Goal: Transaction & Acquisition: Purchase product/service

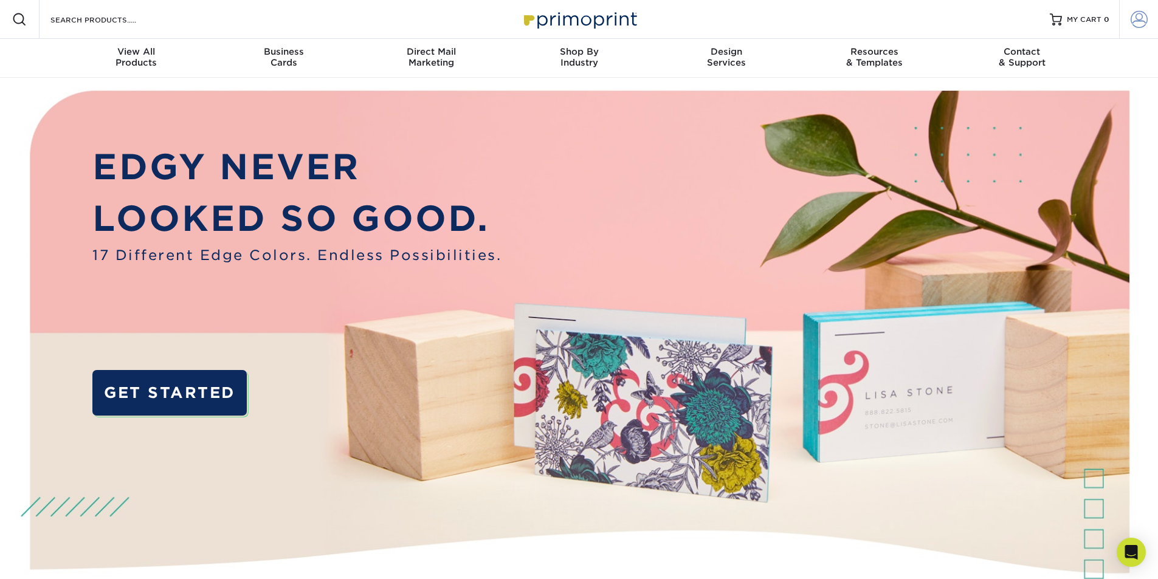
click at [1136, 24] on span at bounding box center [1139, 19] width 17 height 17
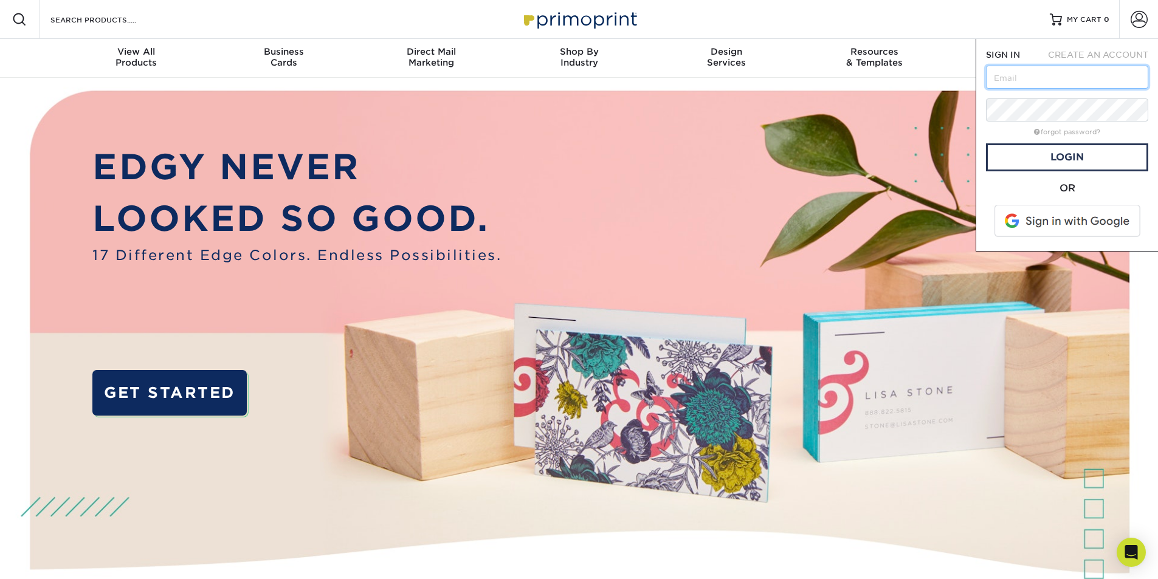
click at [1091, 85] on input "text" at bounding box center [1067, 77] width 162 height 23
click at [1079, 154] on link "Login" at bounding box center [1067, 157] width 162 height 28
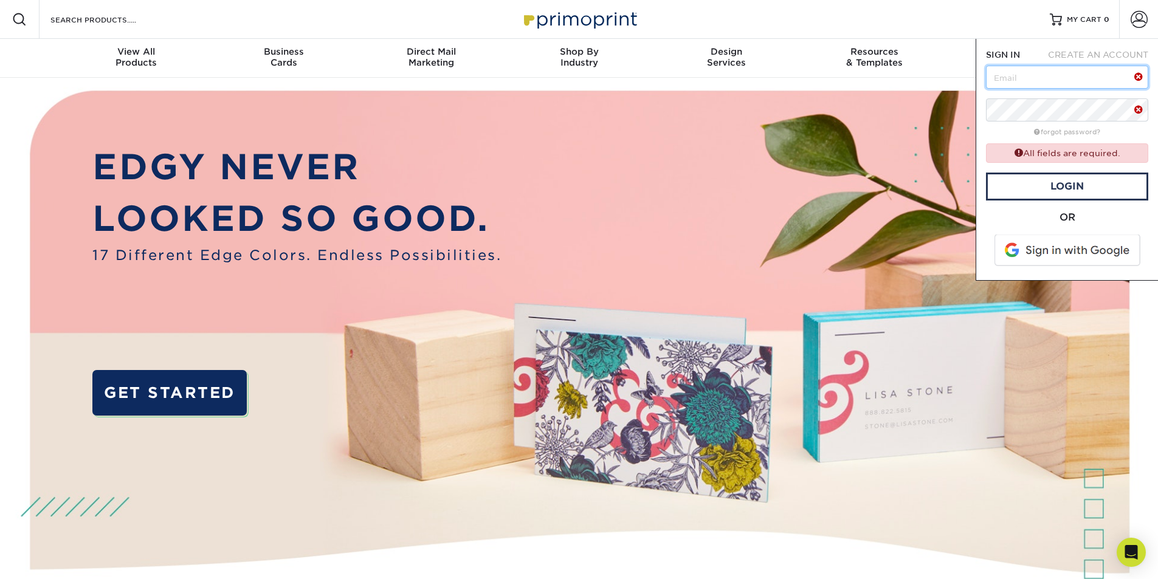
click at [1071, 81] on input "text" at bounding box center [1067, 77] width 162 height 23
type input "ashley@varbleorthodontics.com"
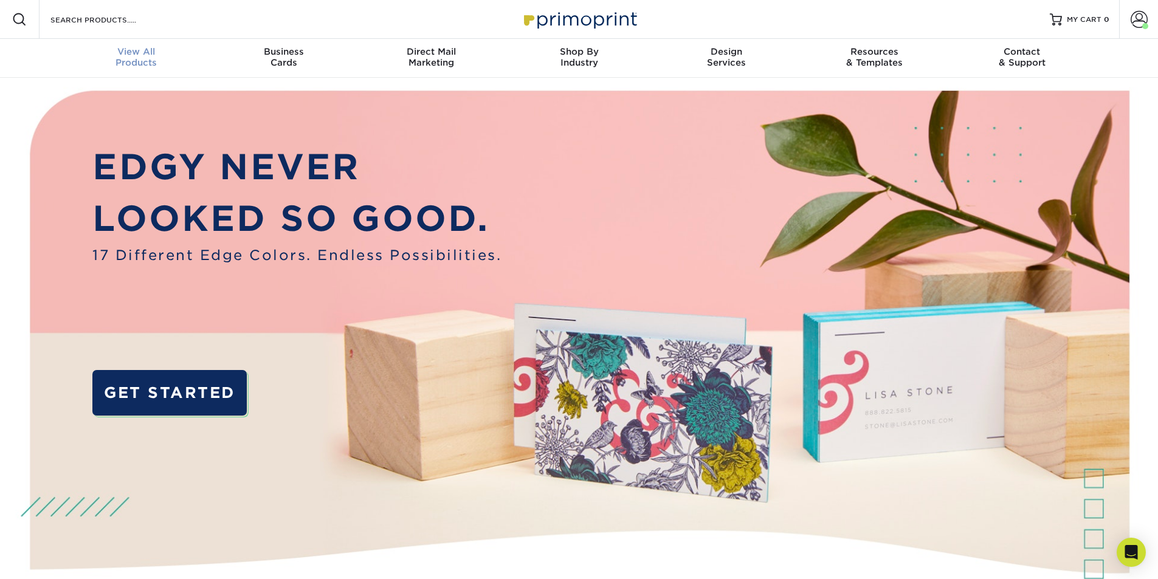
click at [134, 66] on div "View All Products" at bounding box center [137, 57] width 148 height 22
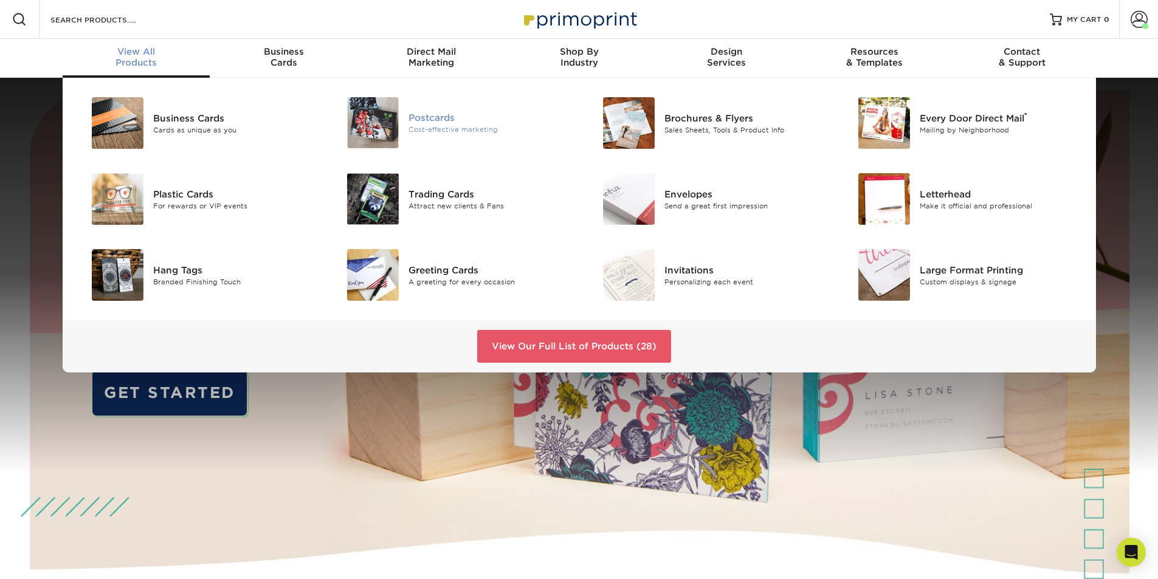
click at [462, 119] on div "Postcards" at bounding box center [489, 117] width 161 height 13
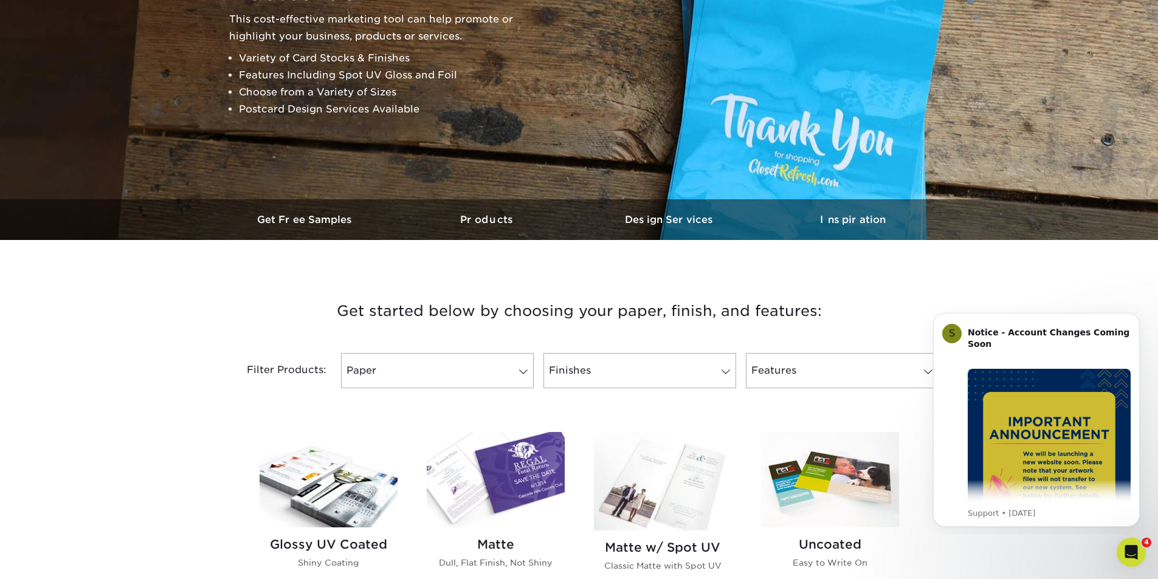
click at [483, 468] on img at bounding box center [496, 479] width 138 height 95
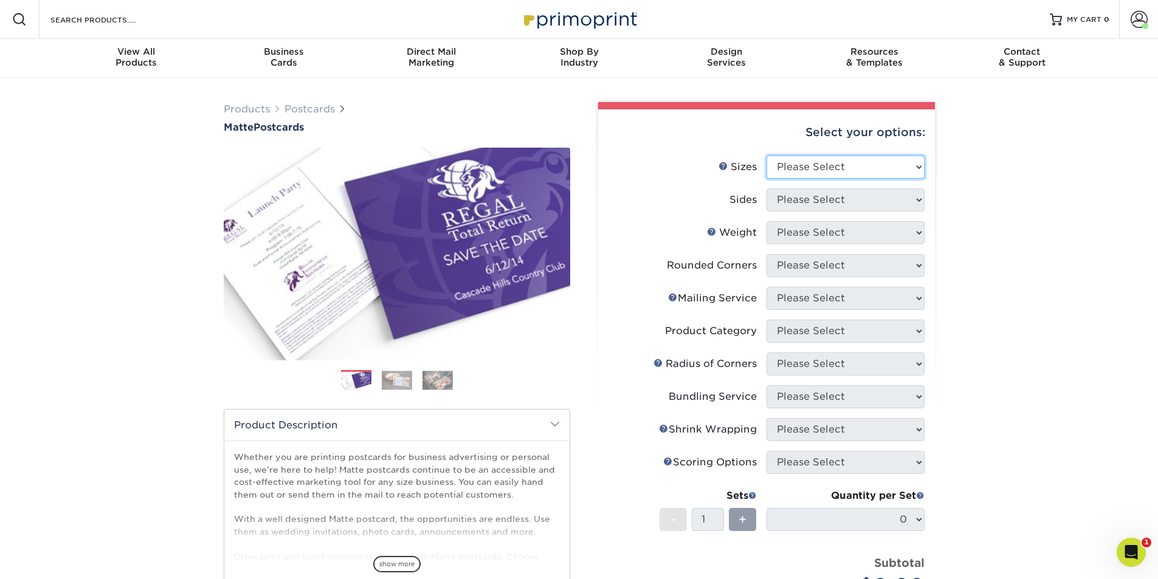
click at [806, 156] on select "Please Select 1.5" x 7" 2" x 4" 2" x 6" 2" x 7" 2" x 8" 2.12" x 5.5" 2.125" x 5…" at bounding box center [846, 167] width 158 height 23
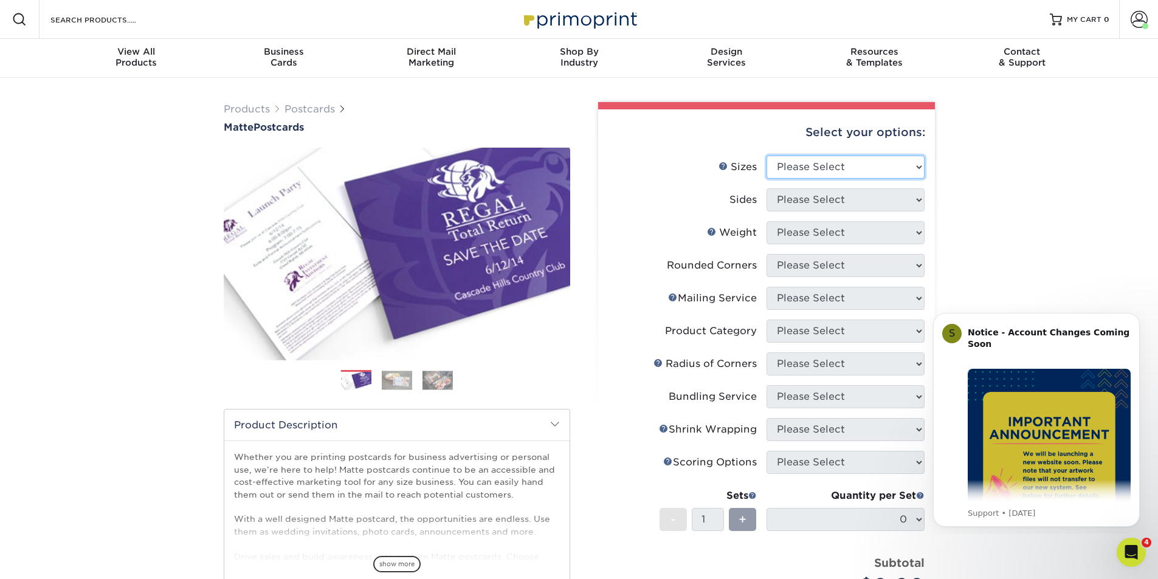
select select "5.00x7.00"
click at [767, 156] on select "Please Select 1.5" x 7" 2" x 4" 2" x 6" 2" x 7" 2" x 8" 2.12" x 5.5" 2.125" x 5…" at bounding box center [846, 167] width 158 height 23
click at [842, 194] on select "Please Select Print Both Sides Print Front Only" at bounding box center [846, 199] width 158 height 23
select select "32d3c223-f82c-492b-b915-ba065a00862f"
click at [767, 188] on select "Please Select Print Both Sides Print Front Only" at bounding box center [846, 199] width 158 height 23
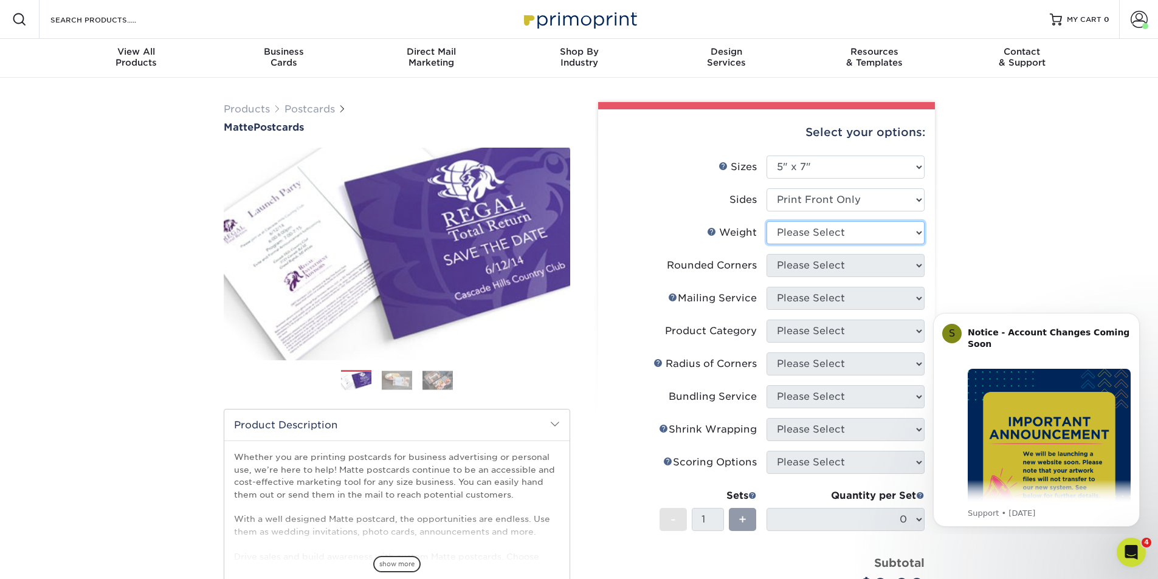
click at [838, 239] on select "Please Select 14PT 16PT" at bounding box center [846, 232] width 158 height 23
select select "14PT"
click at [767, 221] on select "Please Select 14PT 16PT" at bounding box center [846, 232] width 158 height 23
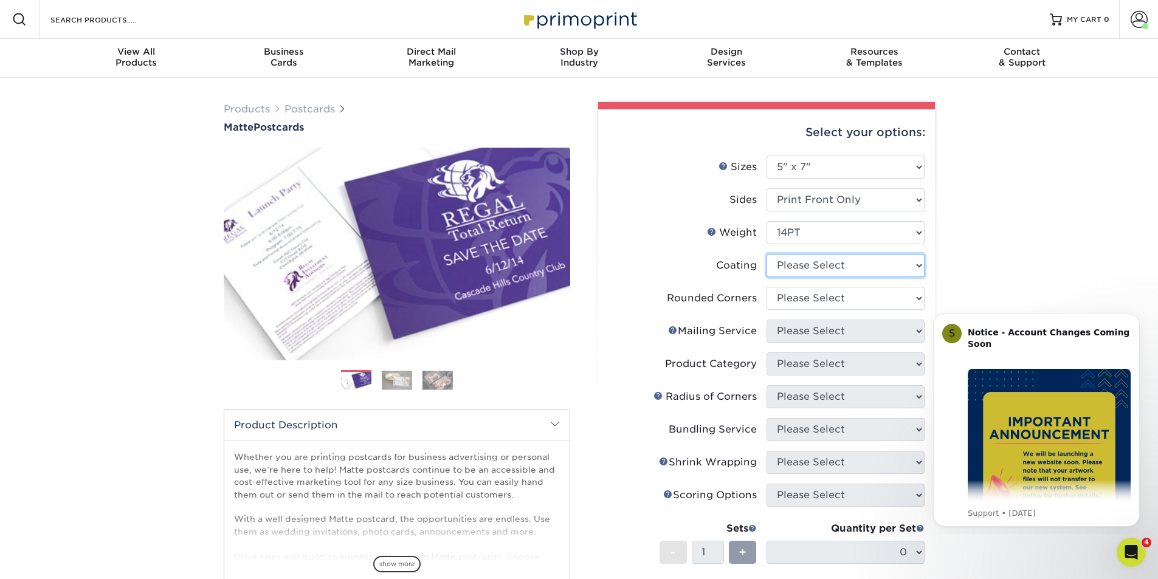
click at [835, 269] on select at bounding box center [846, 265] width 158 height 23
select select "121bb7b5-3b4d-429f-bd8d-bbf80e953313"
click at [767, 254] on select at bounding box center [846, 265] width 158 height 23
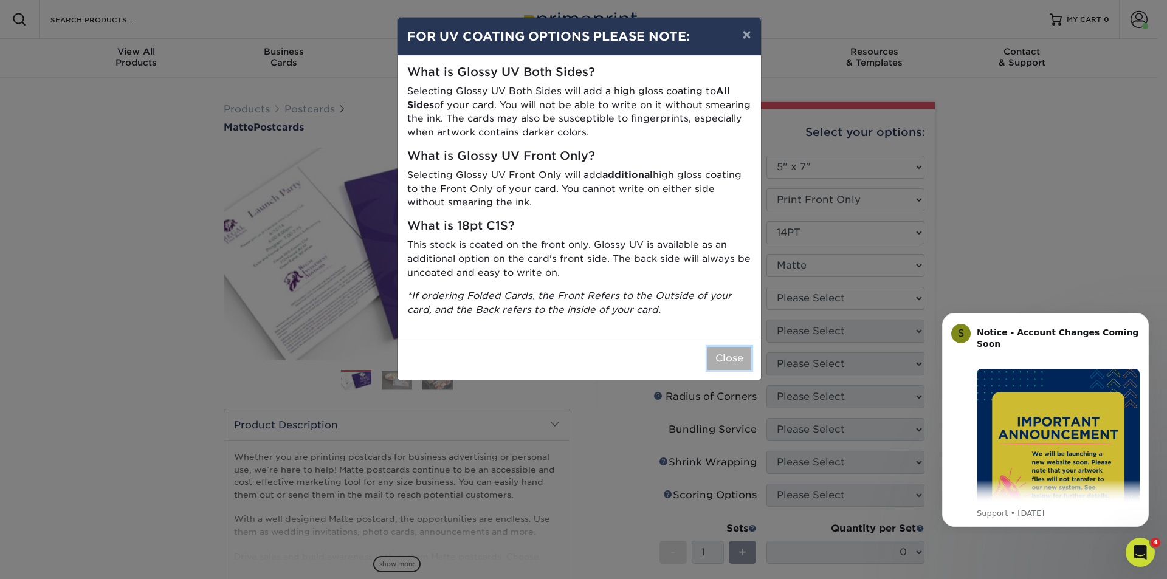
click at [714, 359] on button "Close" at bounding box center [730, 358] width 44 height 23
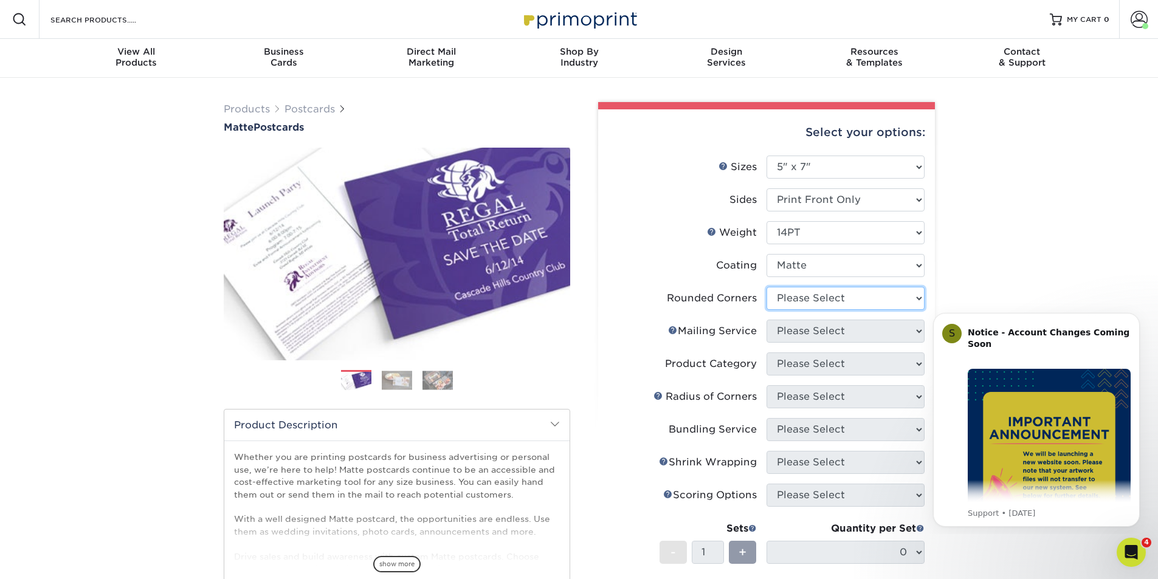
click at [819, 307] on select "Please Select Yes - Round 4 Corners No" at bounding box center [846, 298] width 158 height 23
select select "0"
click at [767, 287] on select "Please Select Yes - Round 4 Corners No" at bounding box center [846, 298] width 158 height 23
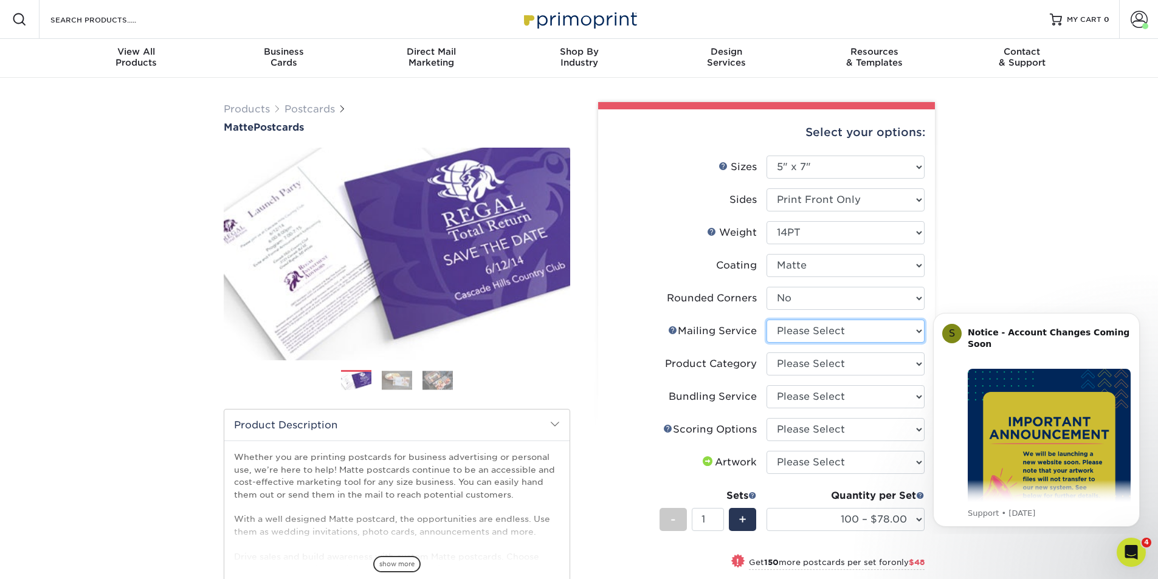
click at [811, 330] on select "Please Select No Direct Mailing Service No, I will mail/stamp/imprint Direct Ma…" at bounding box center [846, 331] width 158 height 23
select select "3e5e9bdd-d78a-4c28-a41d-fe1407925ca6"
click at [767, 320] on select "Please Select No Direct Mailing Service No, I will mail/stamp/imprint Direct Ma…" at bounding box center [846, 331] width 158 height 23
click at [816, 361] on select "Please Select Postcards" at bounding box center [846, 364] width 158 height 23
select select "9b7272e0-d6c8-4c3c-8e97-d3a1bcdab858"
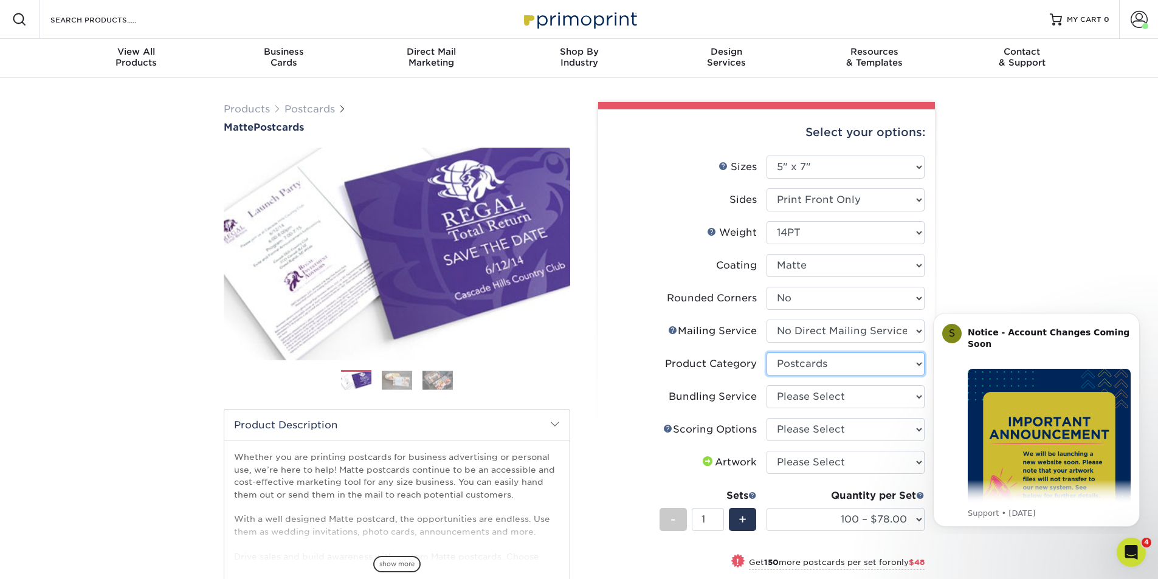
click at [767, 353] on select "Please Select Postcards" at bounding box center [846, 364] width 158 height 23
click at [817, 395] on select "Please Select No Bundling Services Yes, Bundles of 50 (+2 Days) Yes, Bundles of…" at bounding box center [846, 396] width 158 height 23
select select "58689abb-25c0-461c-a4c3-a80b627d6649"
click at [767, 385] on select "Please Select No Bundling Services Yes, Bundles of 50 (+2 Days) Yes, Bundles of…" at bounding box center [846, 396] width 158 height 23
click at [816, 426] on select "Please Select No Scoring One Score" at bounding box center [846, 429] width 158 height 23
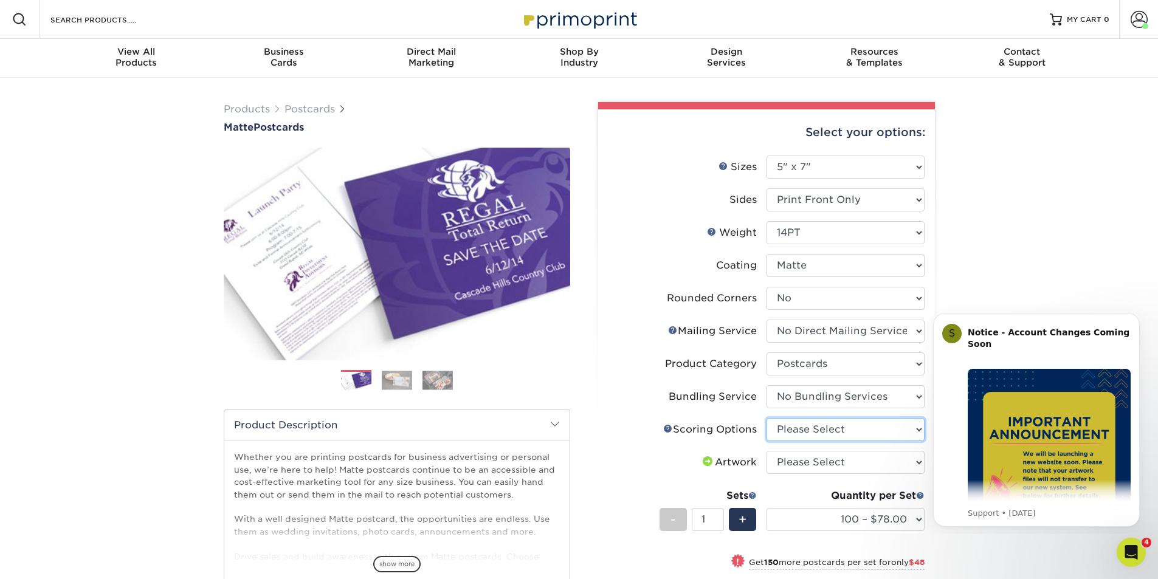
select select "16ebe401-5398-422d-8cb0-f3adbb82deb5"
click at [767, 418] on select "Please Select No Scoring One Score" at bounding box center [846, 429] width 158 height 23
click at [816, 459] on select "Please Select I will upload files I need a design - $150" at bounding box center [846, 462] width 158 height 23
select select "upload"
click at [767, 451] on select "Please Select I will upload files I need a design - $150" at bounding box center [846, 462] width 158 height 23
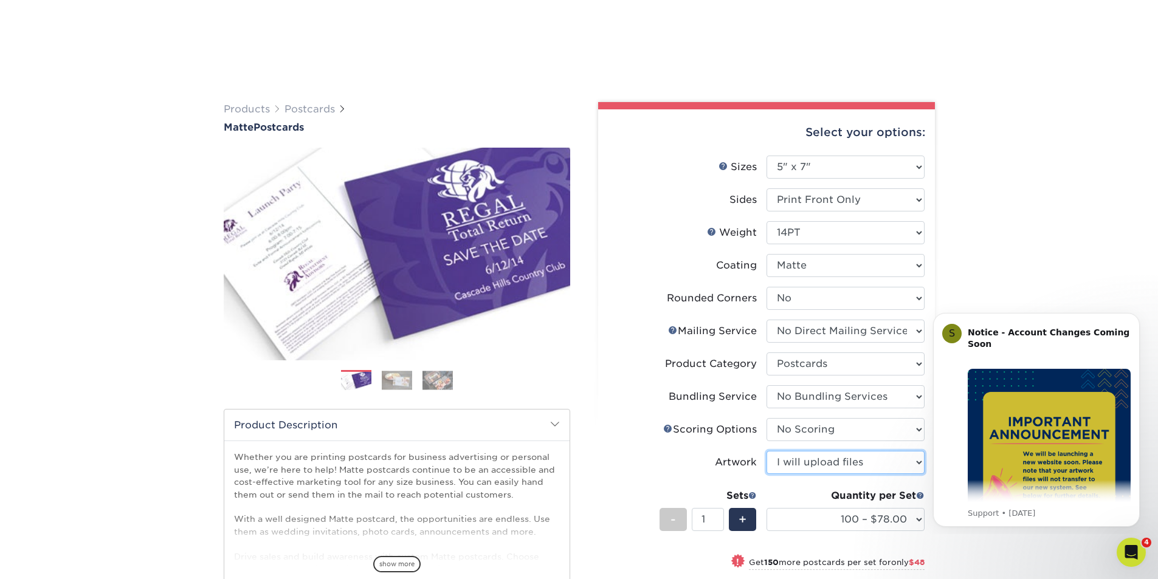
scroll to position [243, 0]
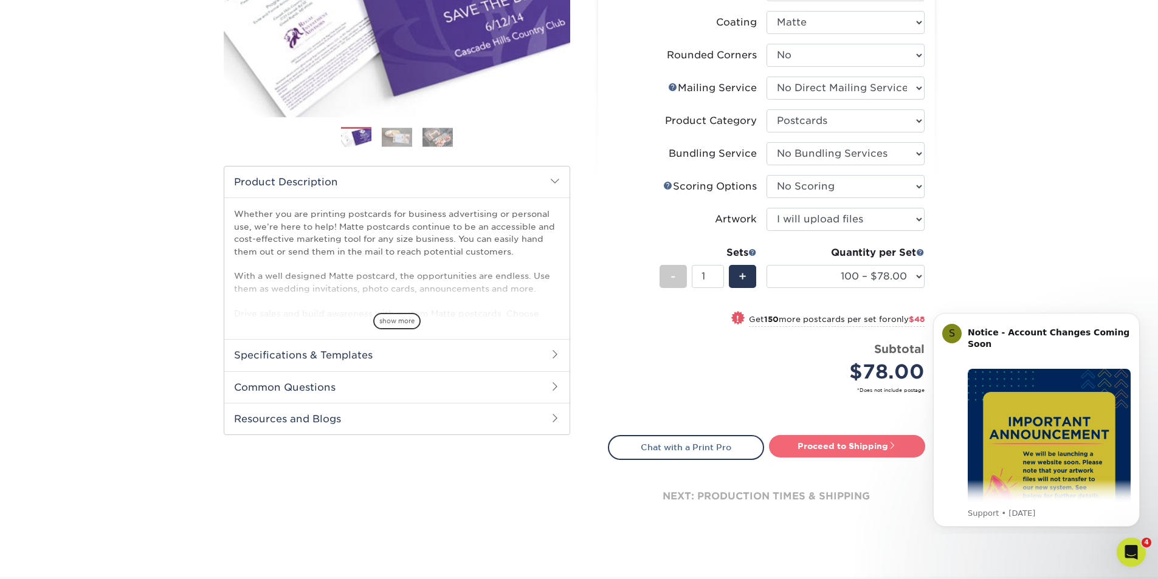
click at [831, 445] on link "Proceed to Shipping" at bounding box center [847, 446] width 156 height 22
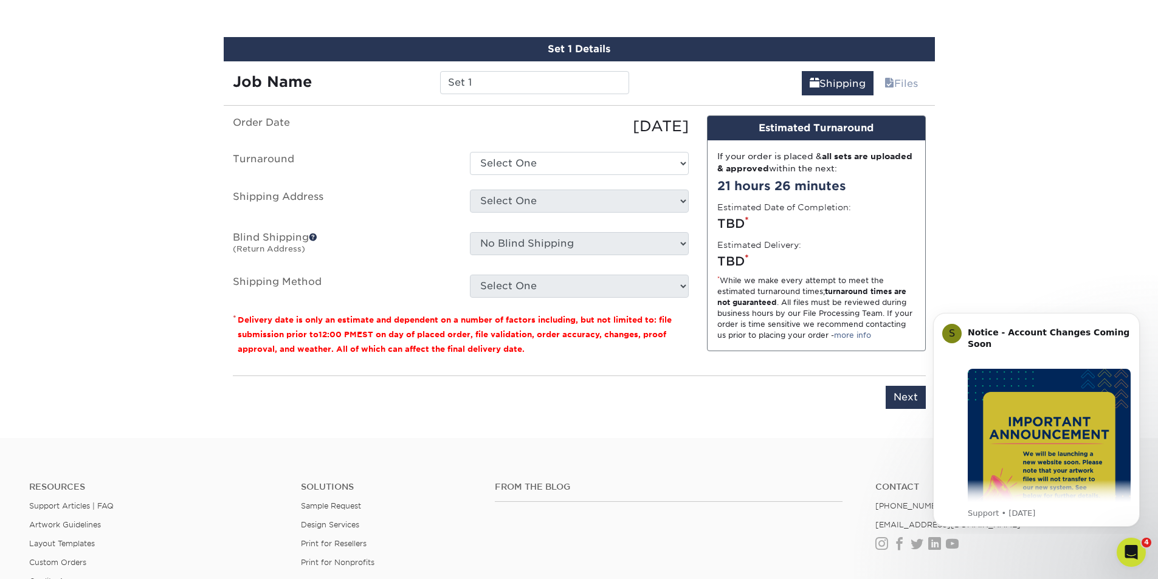
scroll to position [712, 0]
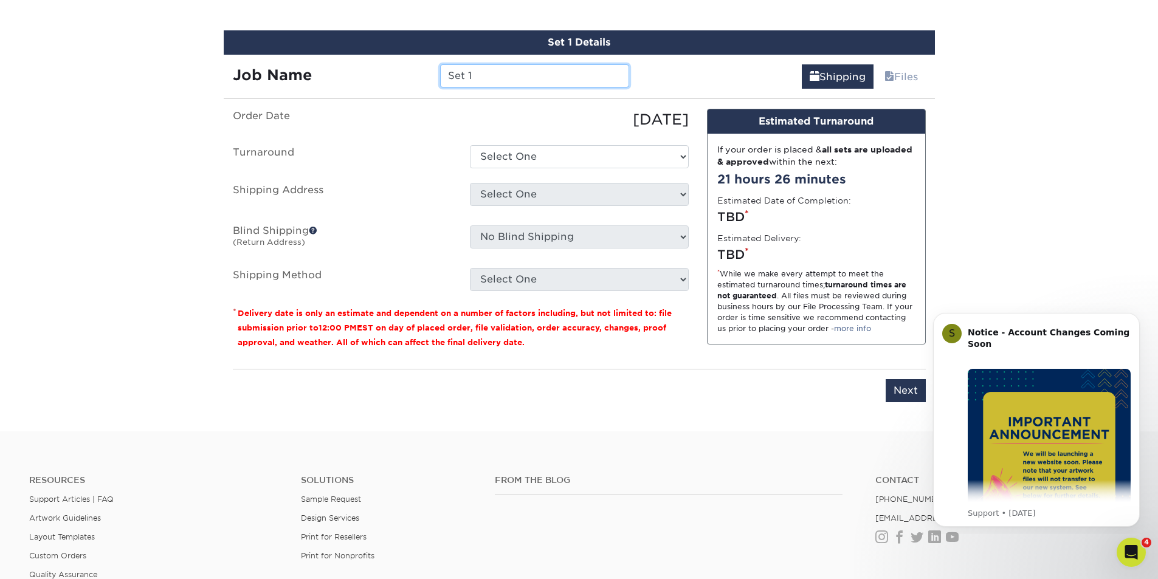
drag, startPoint x: 485, startPoint y: 79, endPoint x: 430, endPoint y: 78, distance: 54.1
click at [431, 78] on div "Set 1" at bounding box center [534, 75] width 207 height 23
type input "Post Tx Instructions: Removal"
click at [514, 154] on select "Select One 2-4 Business Days 2 Day Next Business Day" at bounding box center [579, 156] width 219 height 23
select select "7e5f37b1-50db-4e7b-93c9-28e449a21158"
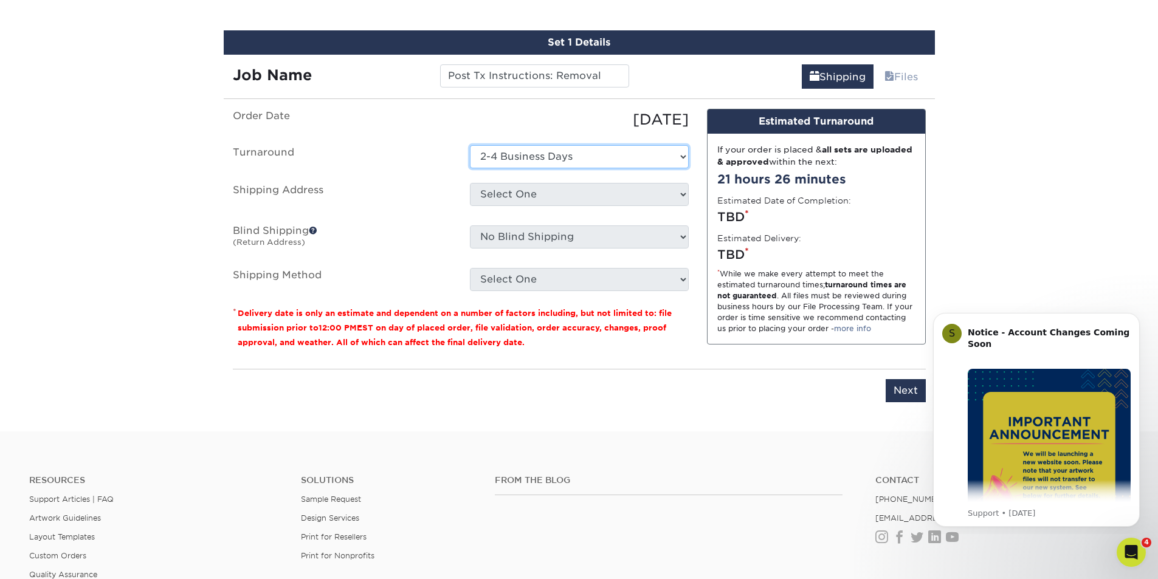
click at [470, 145] on select "Select One 2-4 Business Days 2 Day Next Business Day" at bounding box center [579, 156] width 219 height 23
click at [505, 190] on select "Select One [PERSON_NAME] Ortho- [PERSON_NAME] Orthodontics + Add New Address" at bounding box center [579, 194] width 219 height 23
select select "270482"
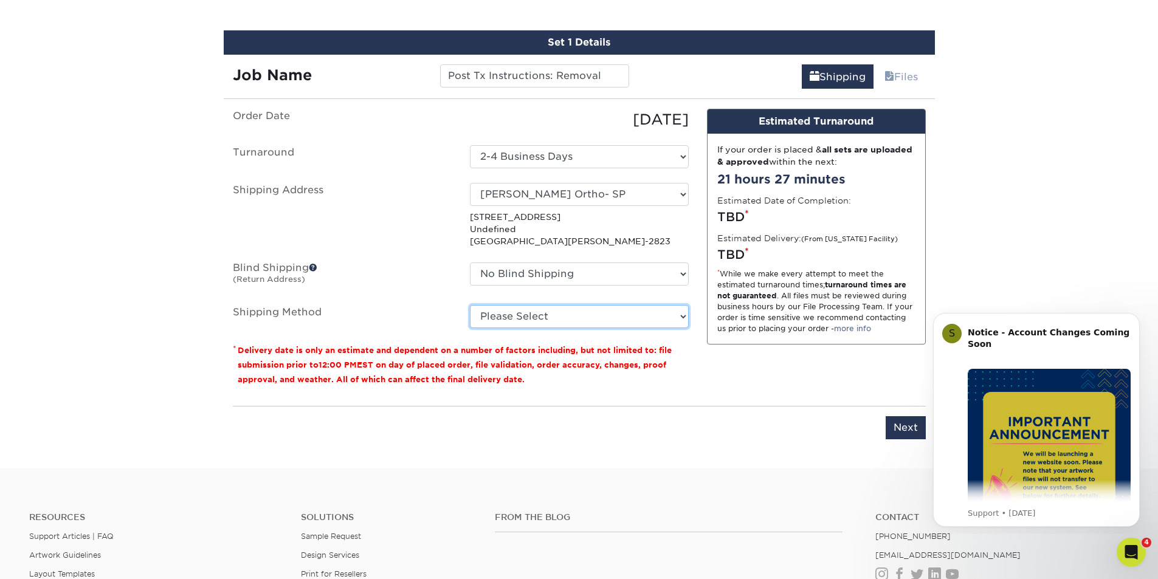
click at [561, 314] on select "Please Select Ground Shipping (+$16.45) 3 Day Shipping Service (+$19.95) 2 Day …" at bounding box center [579, 316] width 219 height 23
select select "03"
click at [470, 305] on select "Please Select Ground Shipping (+$16.45) 3 Day Shipping Service (+$19.95) 2 Day …" at bounding box center [579, 316] width 219 height 23
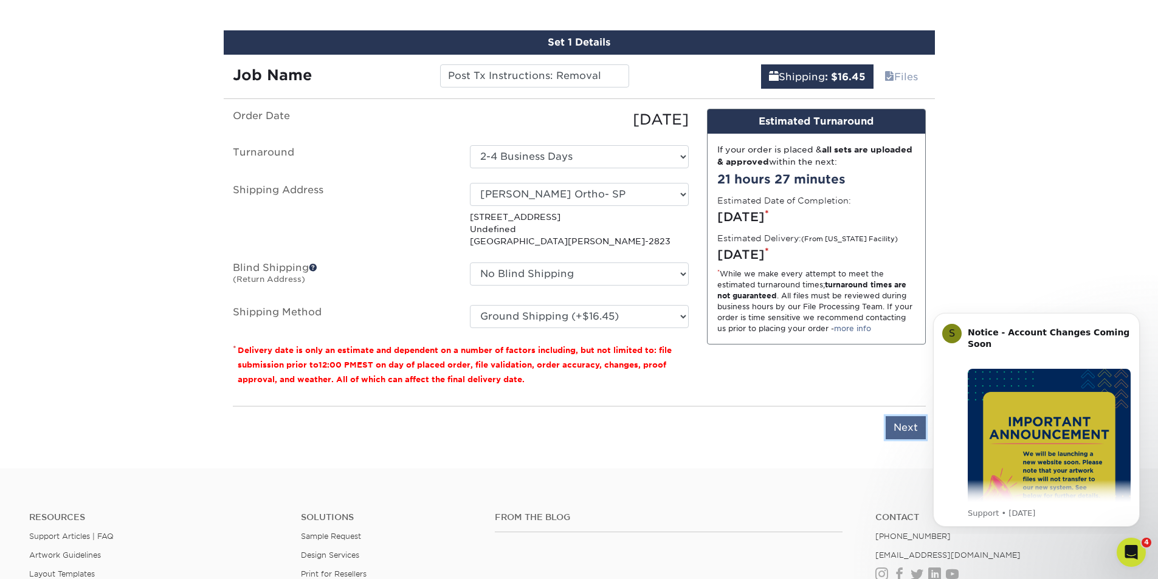
click at [911, 426] on input "Next" at bounding box center [906, 428] width 40 height 23
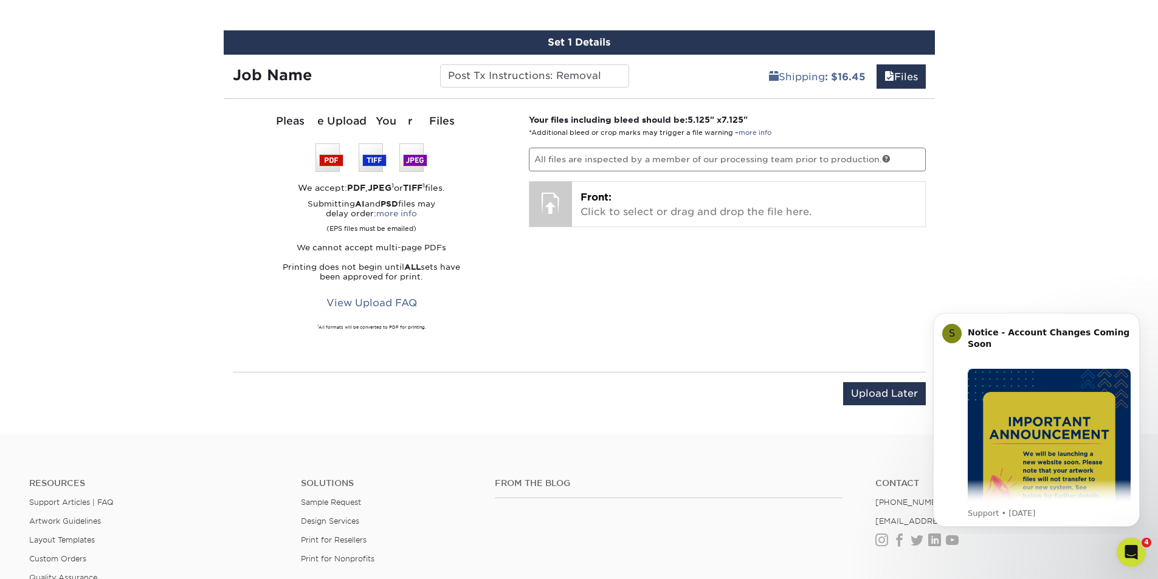
click at [752, 159] on p "All files are inspected by a member of our processing team prior to production." at bounding box center [727, 159] width 397 height 23
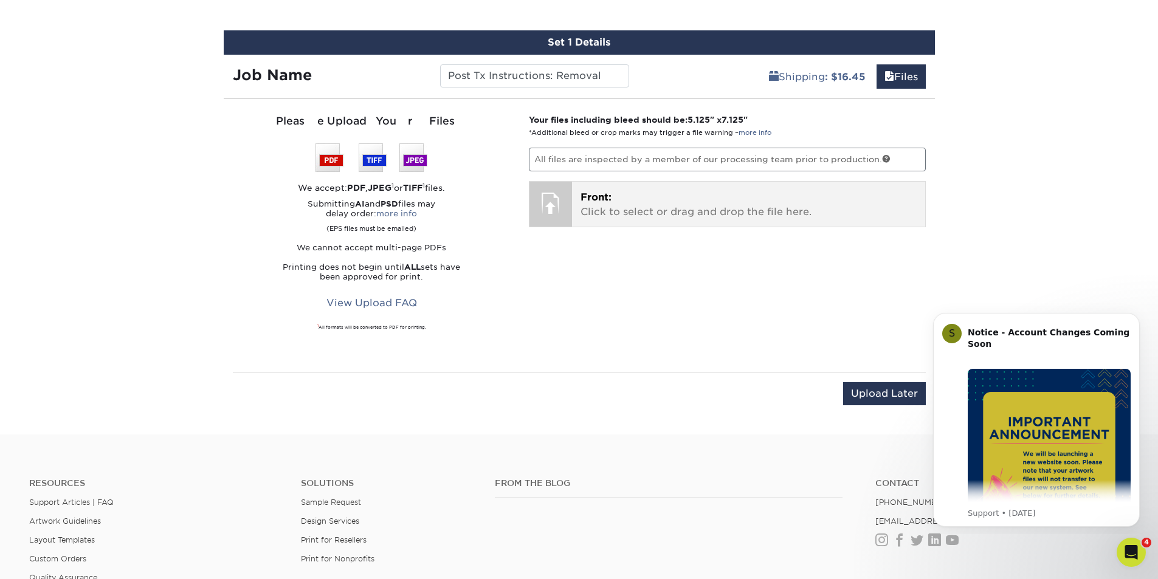
click at [737, 204] on p "Front: Click to select or drag and drop the file here." at bounding box center [749, 204] width 336 height 29
